Goal: Communication & Community: Ask a question

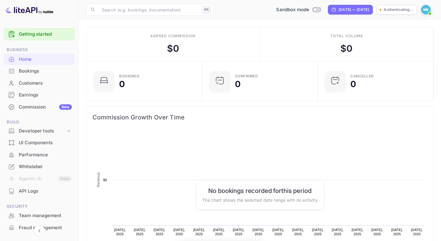
scroll to position [94, 107]
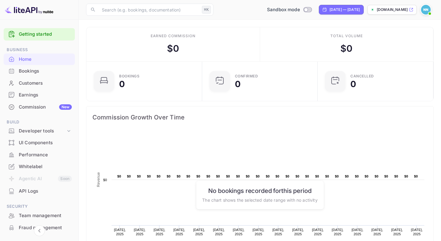
click at [428, 10] on img at bounding box center [426, 10] width 10 height 10
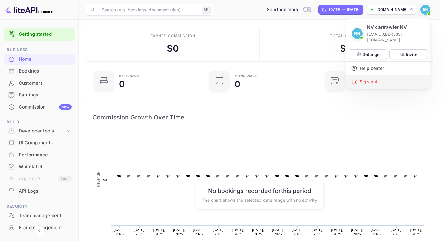
click at [388, 78] on div "Sign out" at bounding box center [388, 81] width 84 height 13
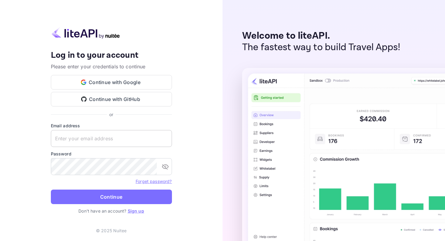
type input "[EMAIL_ADDRESS][DOMAIN_NAME]"
click at [88, 145] on input "[EMAIL_ADDRESS][DOMAIN_NAME]" at bounding box center [111, 138] width 121 height 17
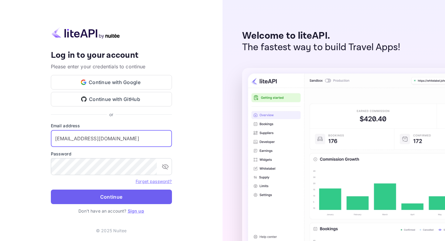
click at [117, 202] on button "Continue" at bounding box center [111, 197] width 121 height 15
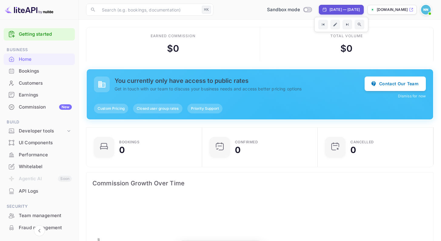
scroll to position [94, 107]
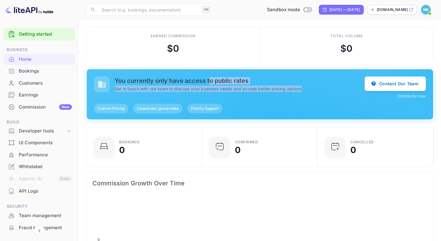
drag, startPoint x: 210, startPoint y: 80, endPoint x: 301, endPoint y: 97, distance: 92.9
click at [301, 97] on div "You currently only have access to public rates Get in touch with our team to di…" at bounding box center [260, 88] width 332 height 22
click at [280, 87] on p "Get in touch with our team to discuss your business needs and access better pri…" at bounding box center [239, 89] width 250 height 6
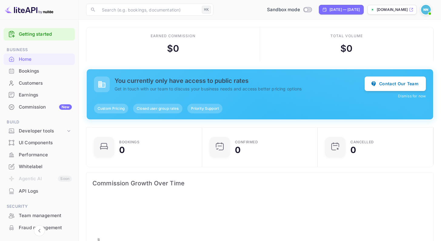
click at [253, 80] on h5 "You currently only have access to public rates" at bounding box center [239, 80] width 250 height 7
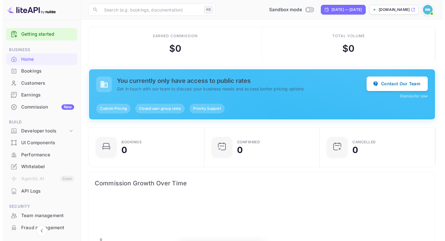
scroll to position [94, 107]
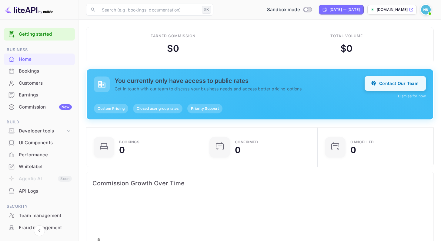
click at [398, 83] on button "Contact Our Team" at bounding box center [394, 83] width 61 height 15
click at [421, 95] on button "Dismiss for now" at bounding box center [412, 96] width 28 height 5
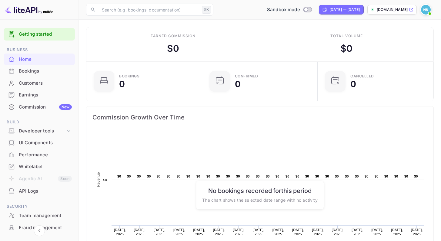
click at [222, 18] on div "​ ⌘K ​ Sandbox mode Sep 6, 2025 — Oct 6, 2025 cartrawler.nuitee.link" at bounding box center [260, 9] width 362 height 19
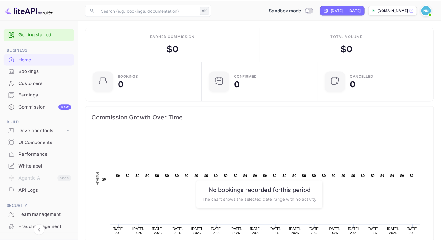
scroll to position [5, 5]
